Goal: Navigation & Orientation: Find specific page/section

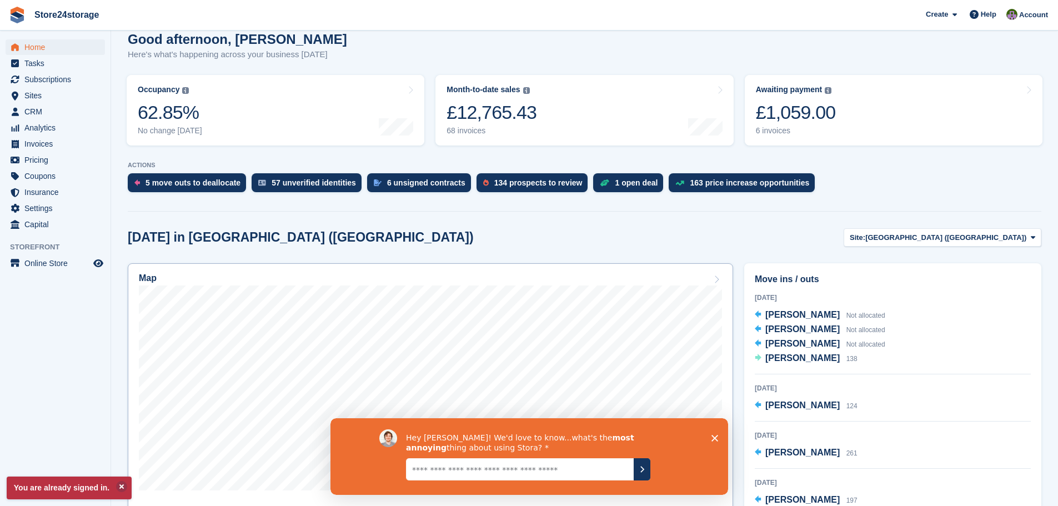
scroll to position [111, 0]
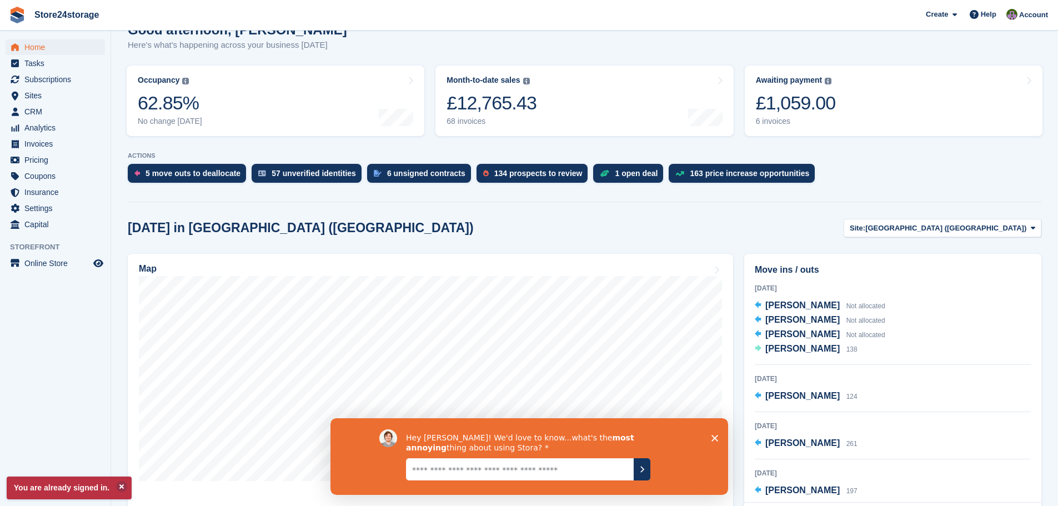
click at [715, 437] on polygon "Close survey" at bounding box center [714, 437] width 7 height 7
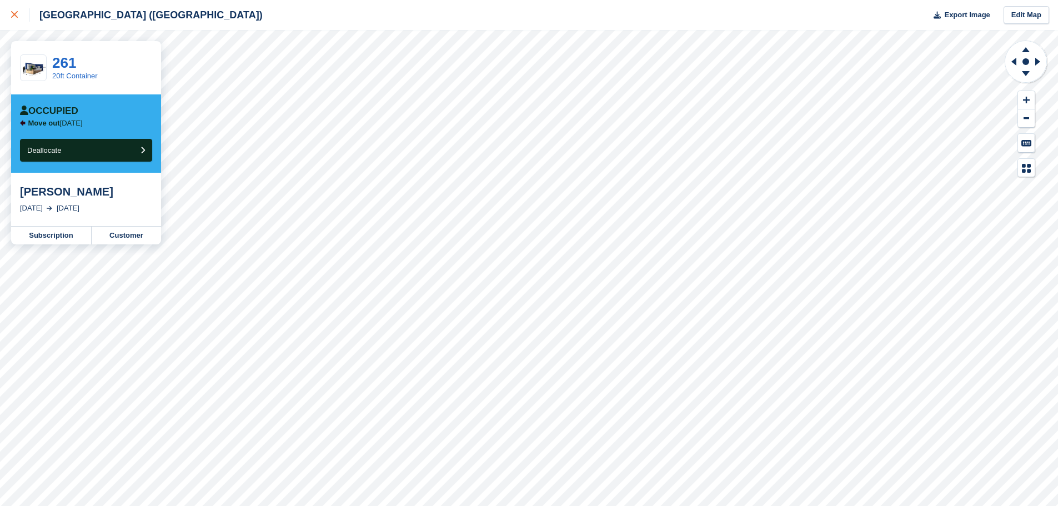
click at [16, 13] on icon at bounding box center [14, 14] width 7 height 7
